Goal: Navigation & Orientation: Find specific page/section

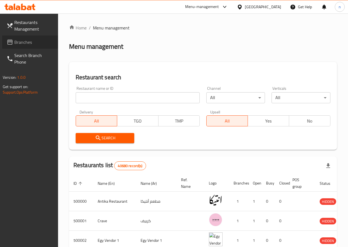
click at [18, 43] on span "Branches" at bounding box center [33, 42] width 39 height 7
click at [274, 4] on div "[GEOGRAPHIC_DATA]" at bounding box center [263, 7] width 36 height 6
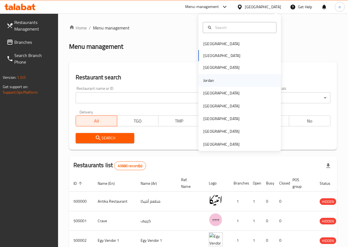
click at [222, 80] on div "Jordan" at bounding box center [239, 80] width 83 height 13
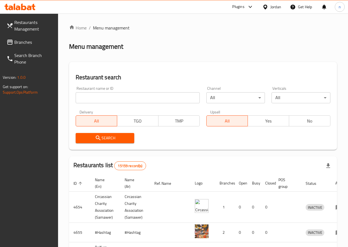
click at [28, 42] on span "Branches" at bounding box center [33, 42] width 39 height 7
